Goal: Find contact information: Obtain details needed to contact an individual or organization

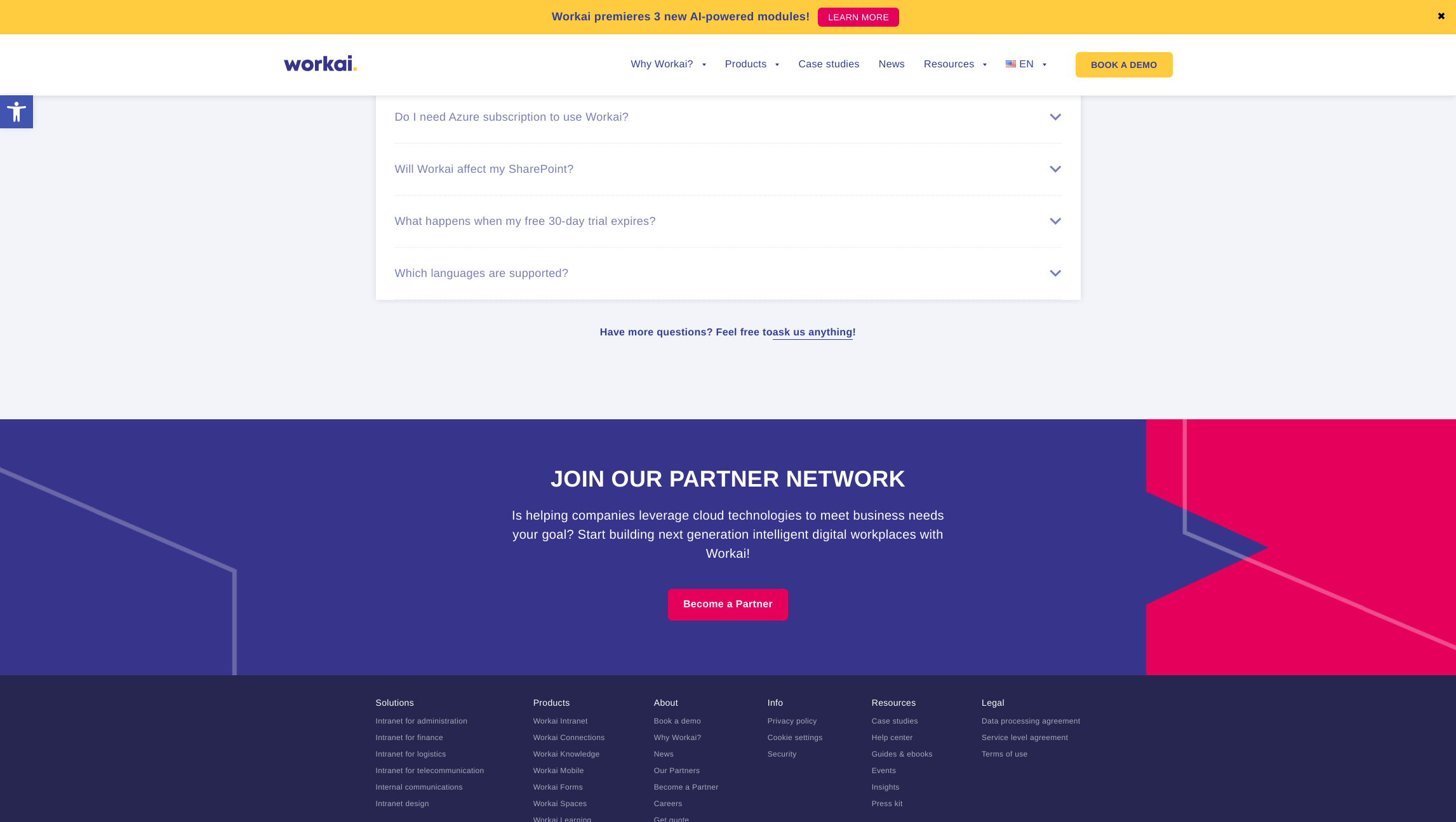
scroll to position [7624, 0]
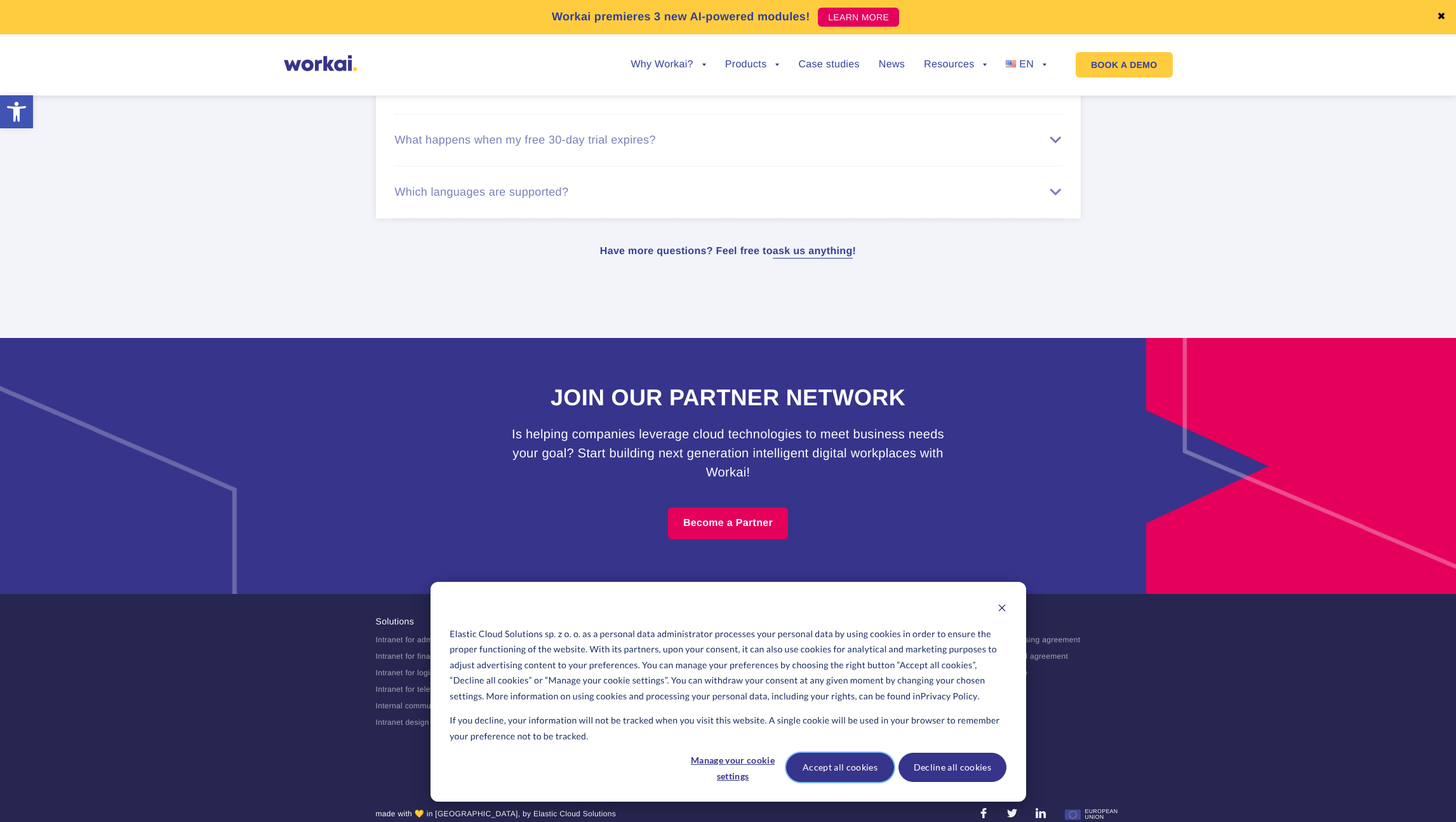
click at [872, 773] on button "Accept all cookies" at bounding box center [839, 767] width 108 height 29
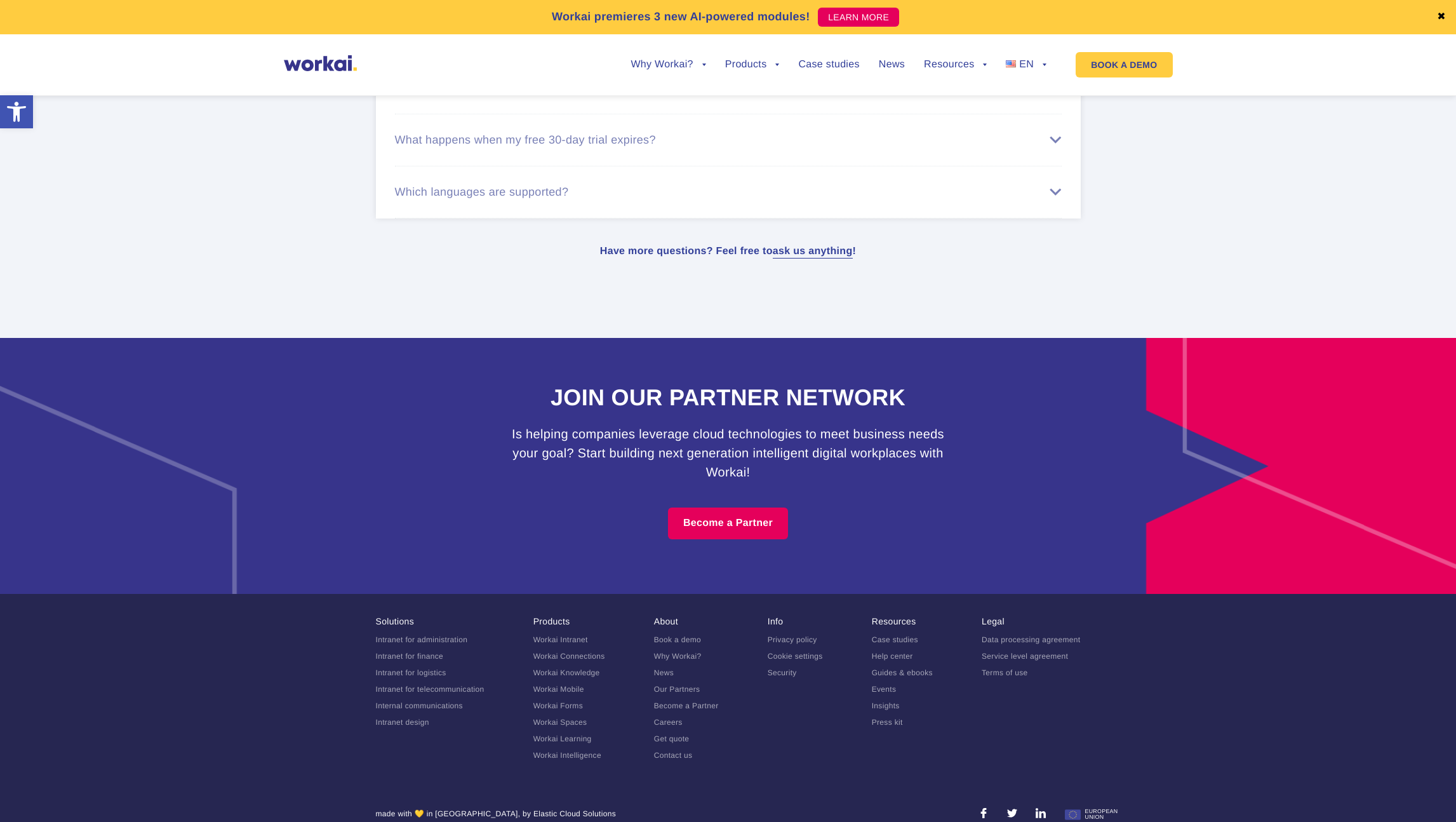
click at [684, 751] on link "Contact us" at bounding box center [673, 755] width 39 height 9
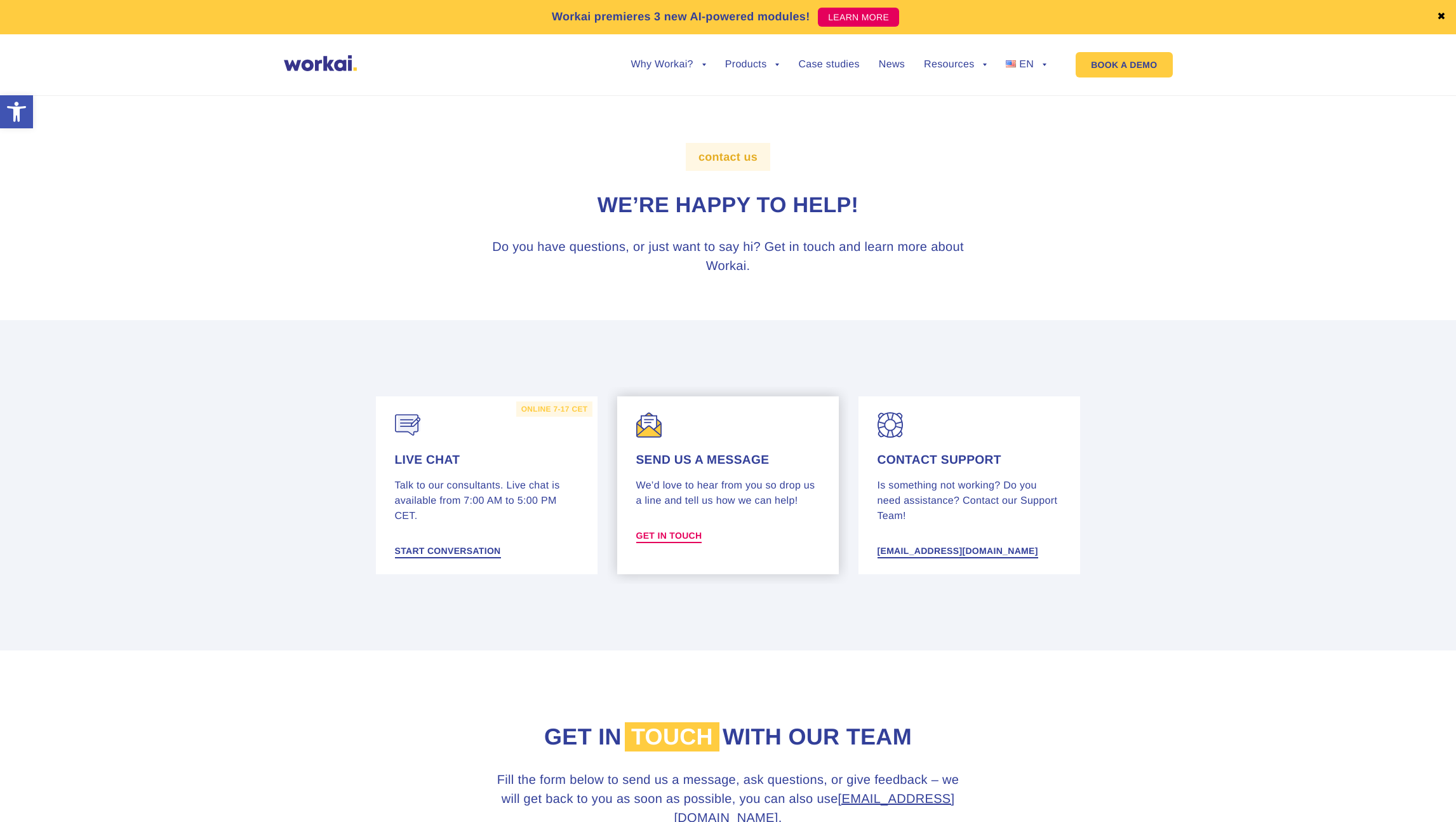
click at [682, 535] on span "Get in touch" at bounding box center [670, 535] width 66 height 9
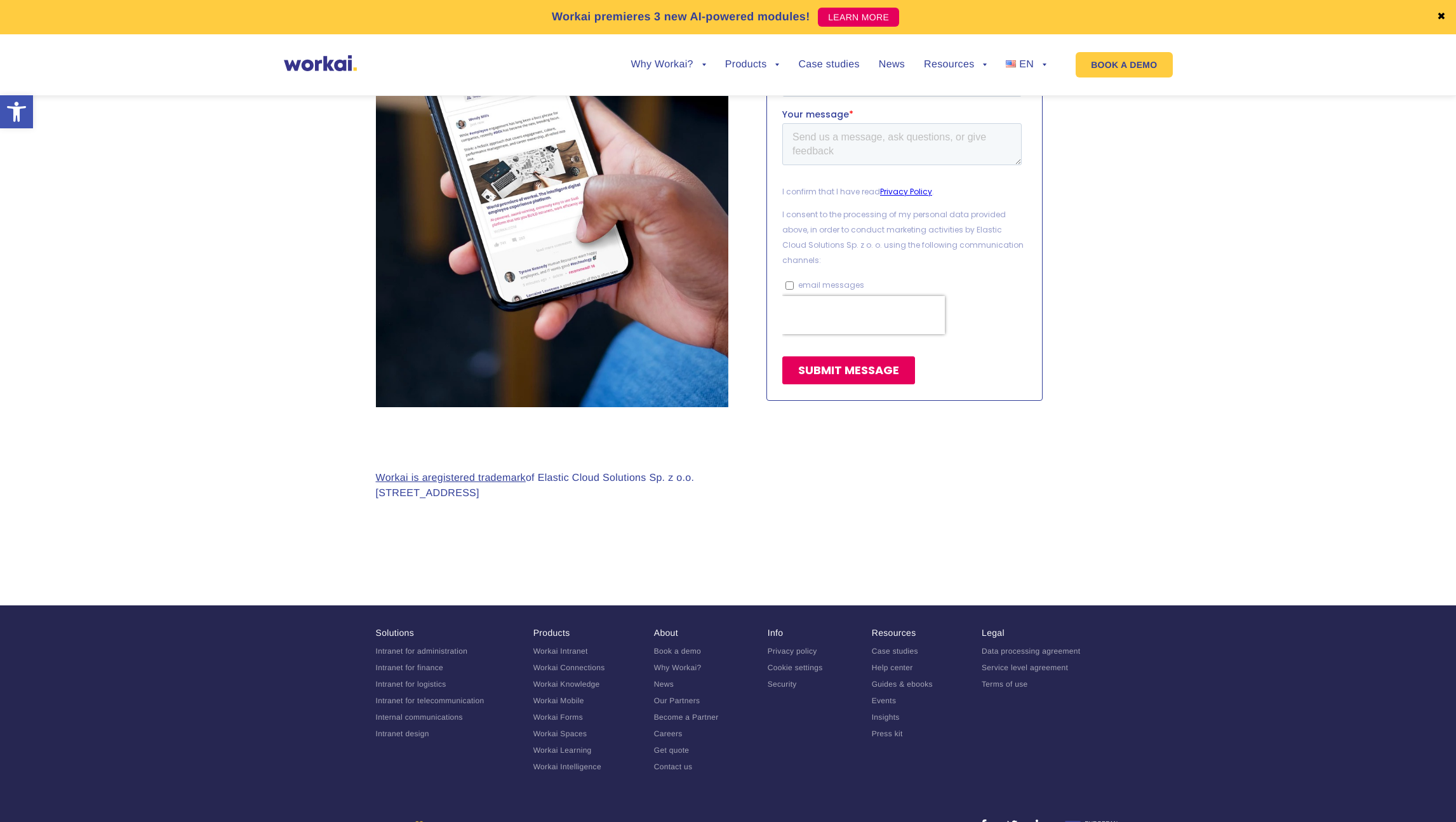
scroll to position [971, 0]
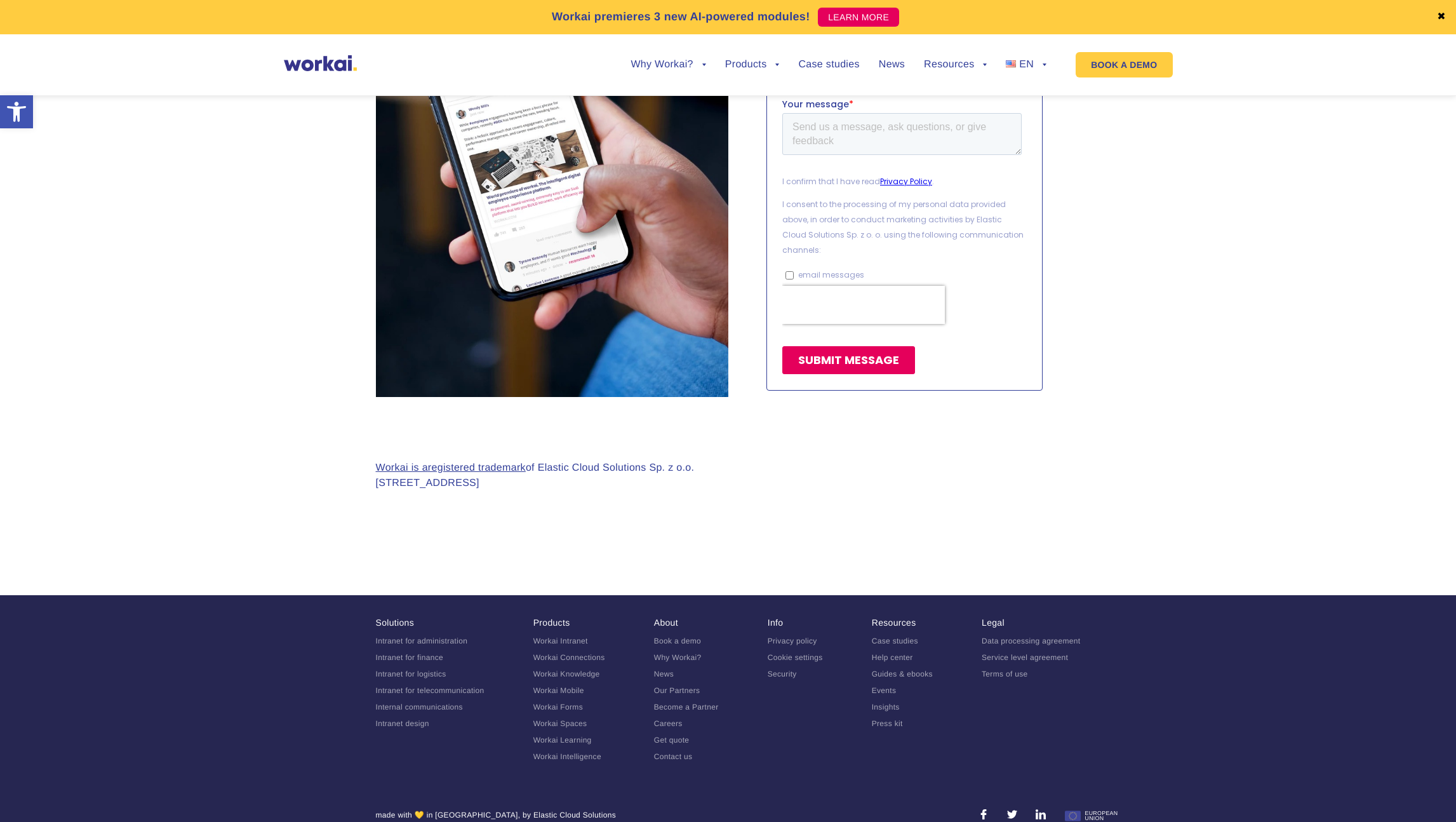
click at [1004, 482] on div "Workai is a registered trademark of Elastic Cloud Solutions Sp. z o.o. [STREET_…" at bounding box center [728, 486] width 705 height 51
